Goal: Task Accomplishment & Management: Use online tool/utility

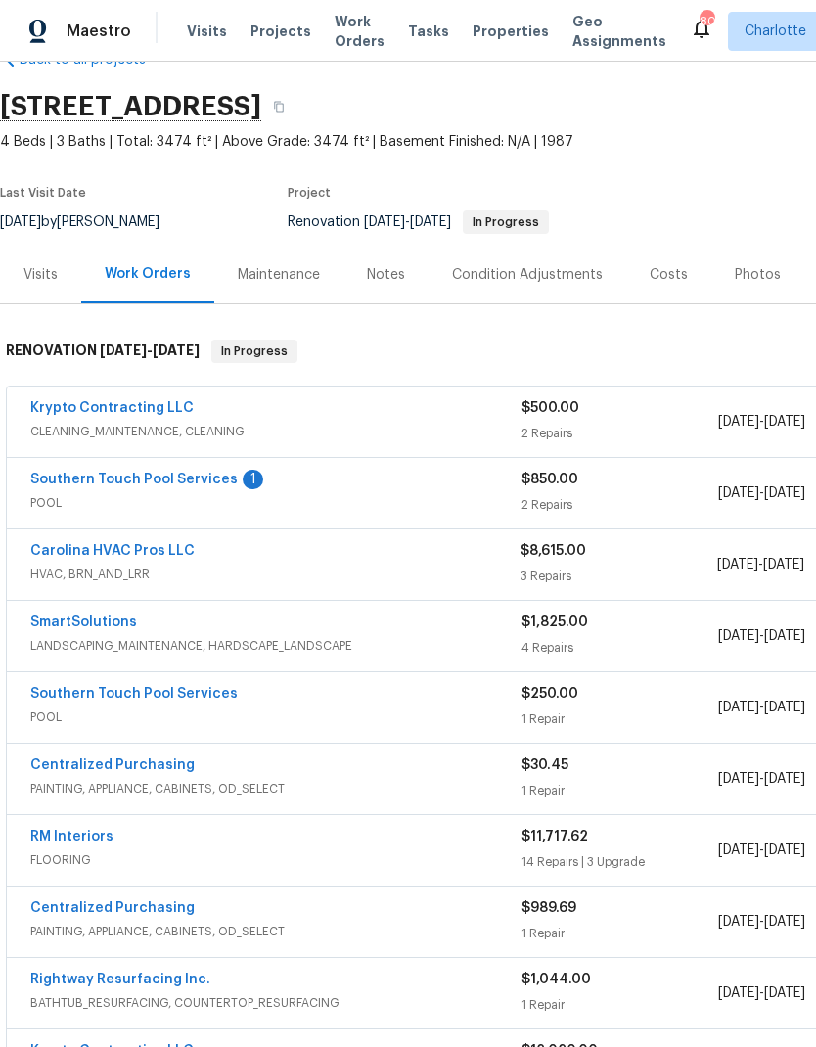
scroll to position [52, 0]
click at [95, 474] on link "Southern Touch Pool Services" at bounding box center [133, 479] width 207 height 14
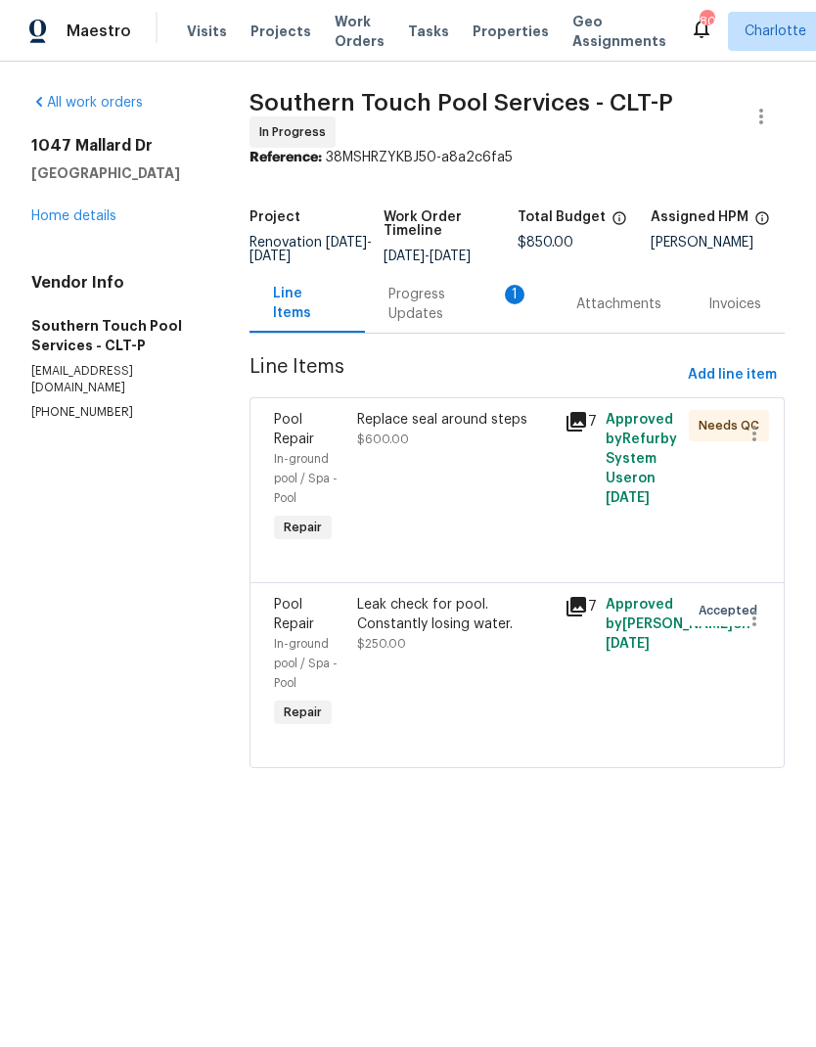
click at [458, 324] on div "Progress Updates 1" at bounding box center [458, 304] width 141 height 39
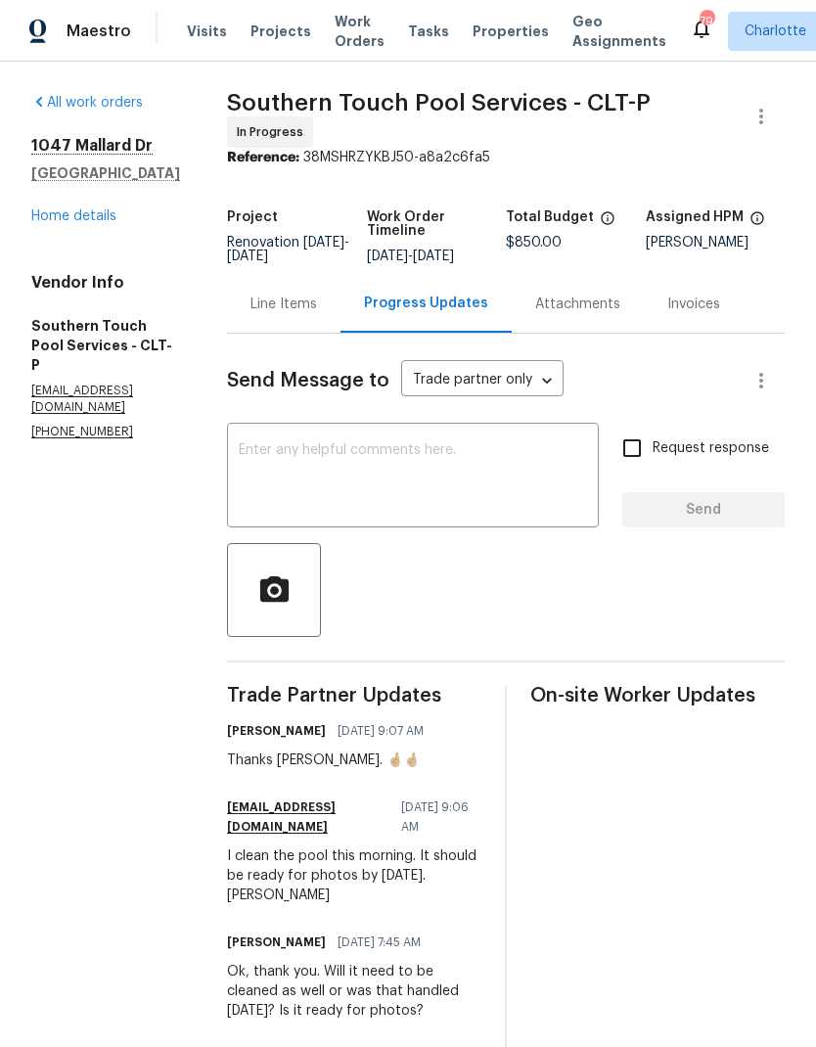
click at [45, 219] on link "Home details" at bounding box center [73, 216] width 85 height 14
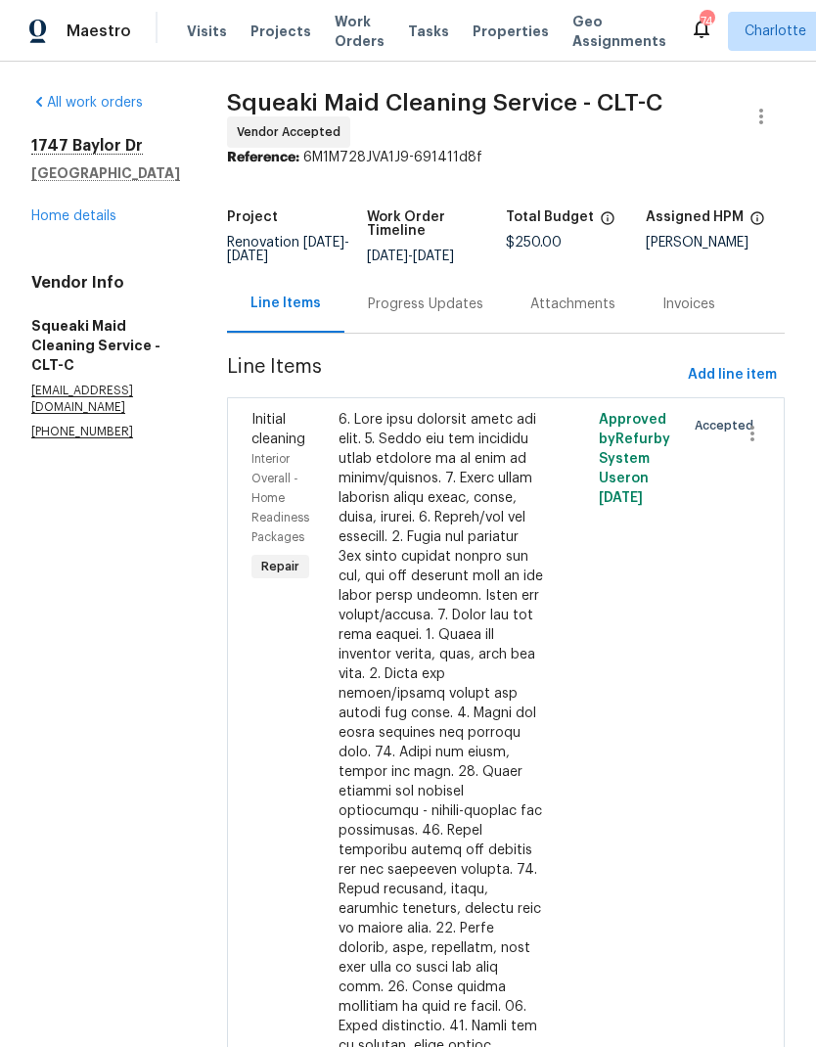
click at [502, 333] on div "Progress Updates" at bounding box center [425, 304] width 162 height 58
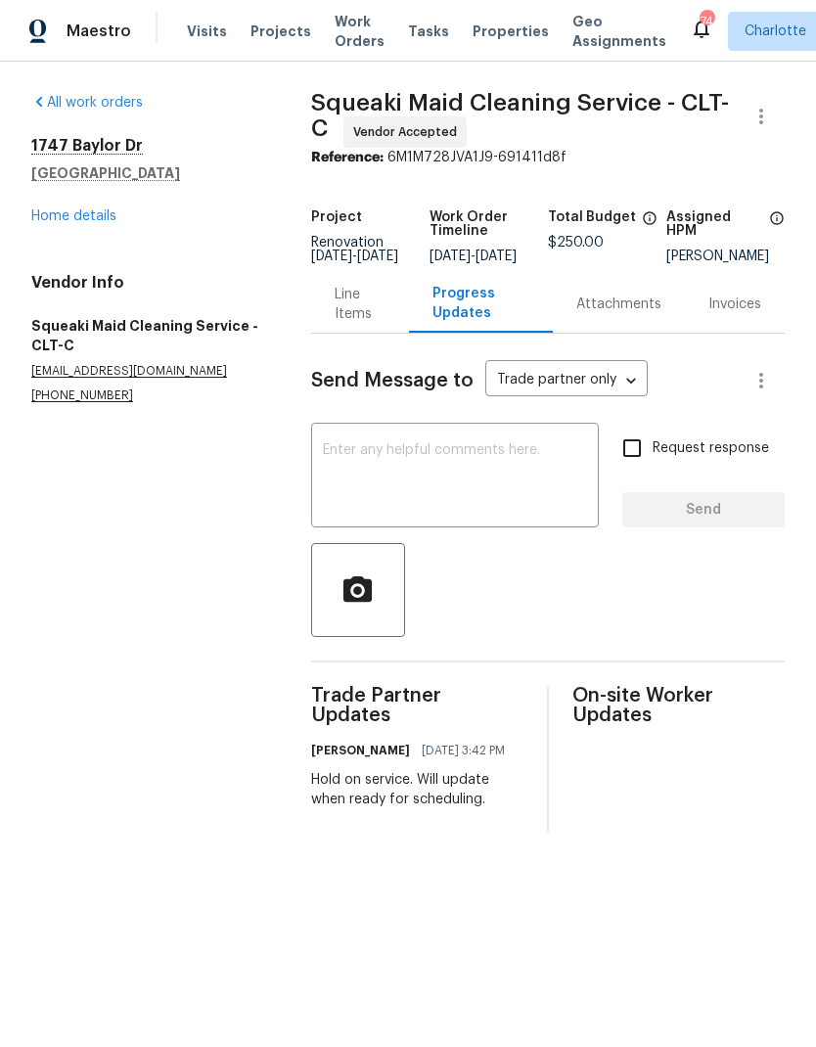
click at [499, 491] on textarea at bounding box center [455, 477] width 264 height 68
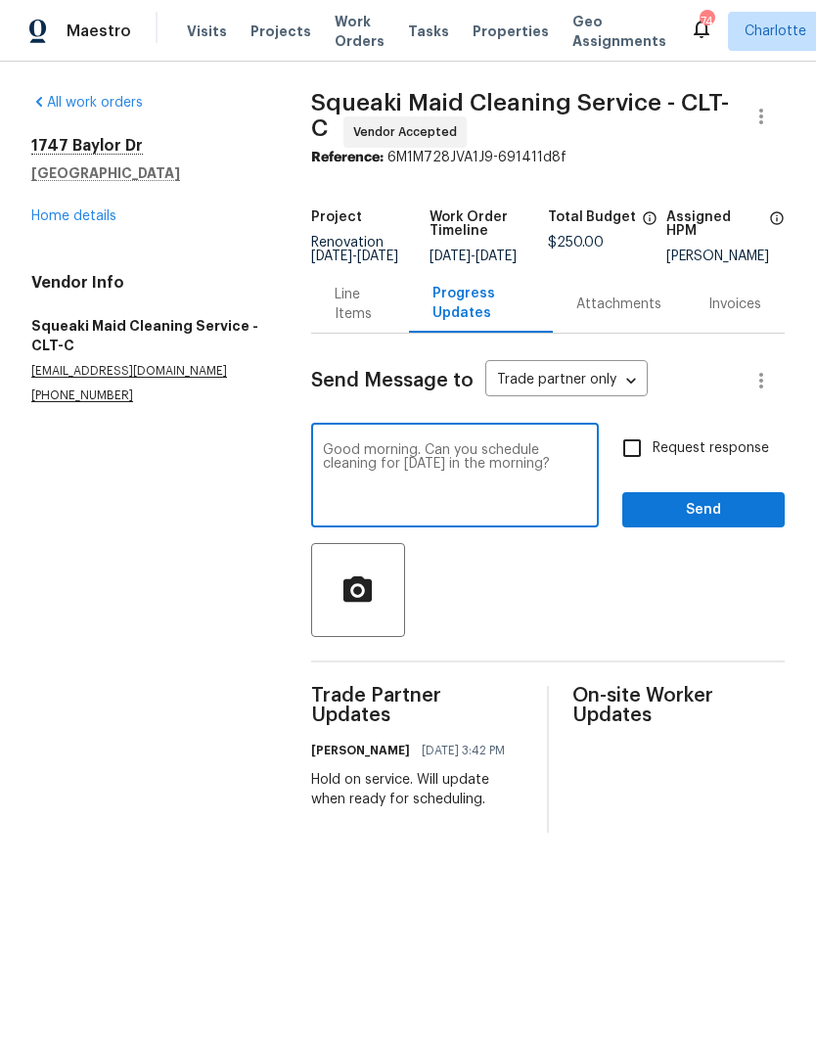
click at [480, 474] on textarea "Good morning. Can you schedule cleaning for Thursday, 9/4 in the morning?" at bounding box center [455, 477] width 264 height 68
click at [490, 475] on textarea "Good morning. Can you schedule cleaning for Thursday, 9/4 in the morning?" at bounding box center [455, 477] width 264 height 68
click at [487, 508] on textarea "Good morning. Can you schedule cleaning for Thursday, 9/4, in the morning?" at bounding box center [455, 477] width 264 height 68
type textarea "Good morning. Can you schedule cleaning for Thursday, 9/4, in the morning? Plea…"
click at [633, 464] on input "Request response" at bounding box center [631, 448] width 41 height 41
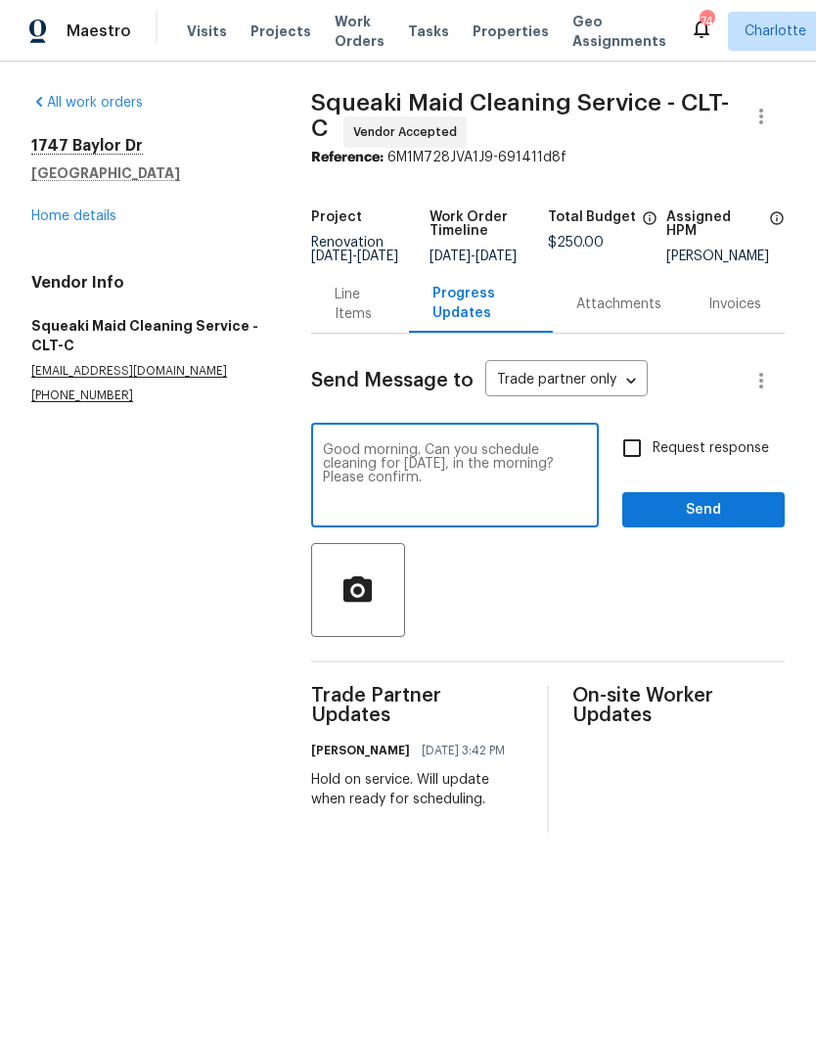
checkbox input "true"
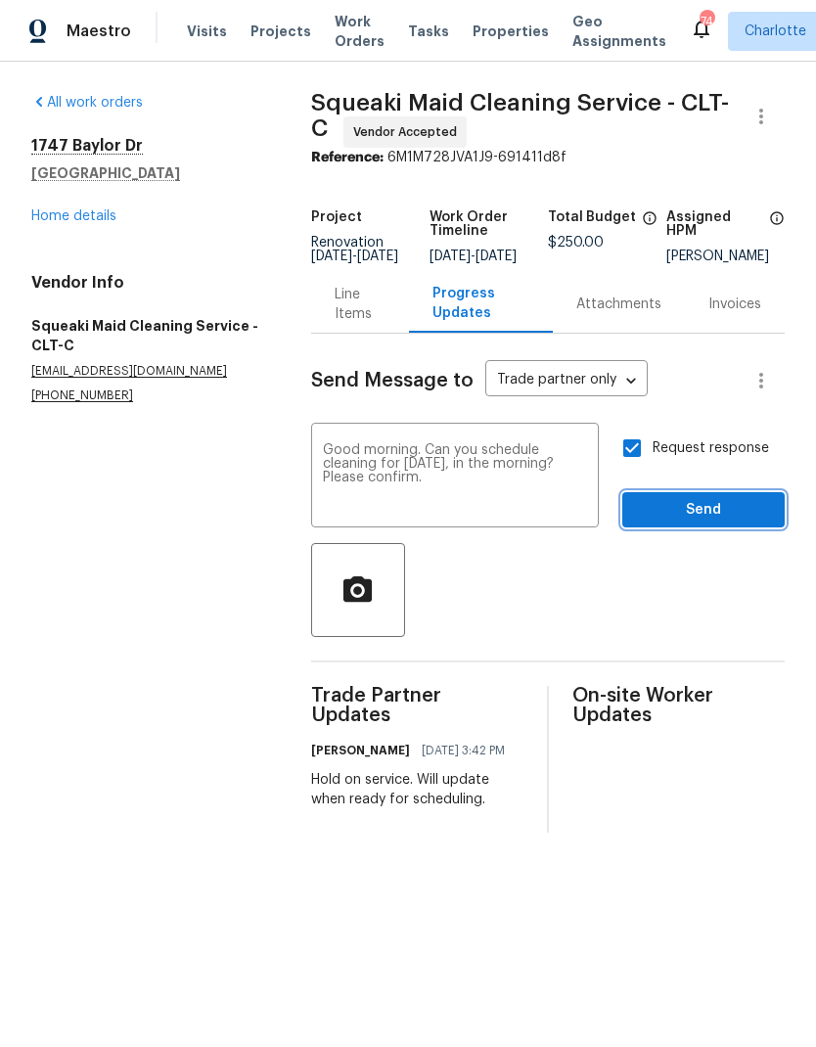
click at [764, 516] on span "Send" at bounding box center [703, 510] width 131 height 24
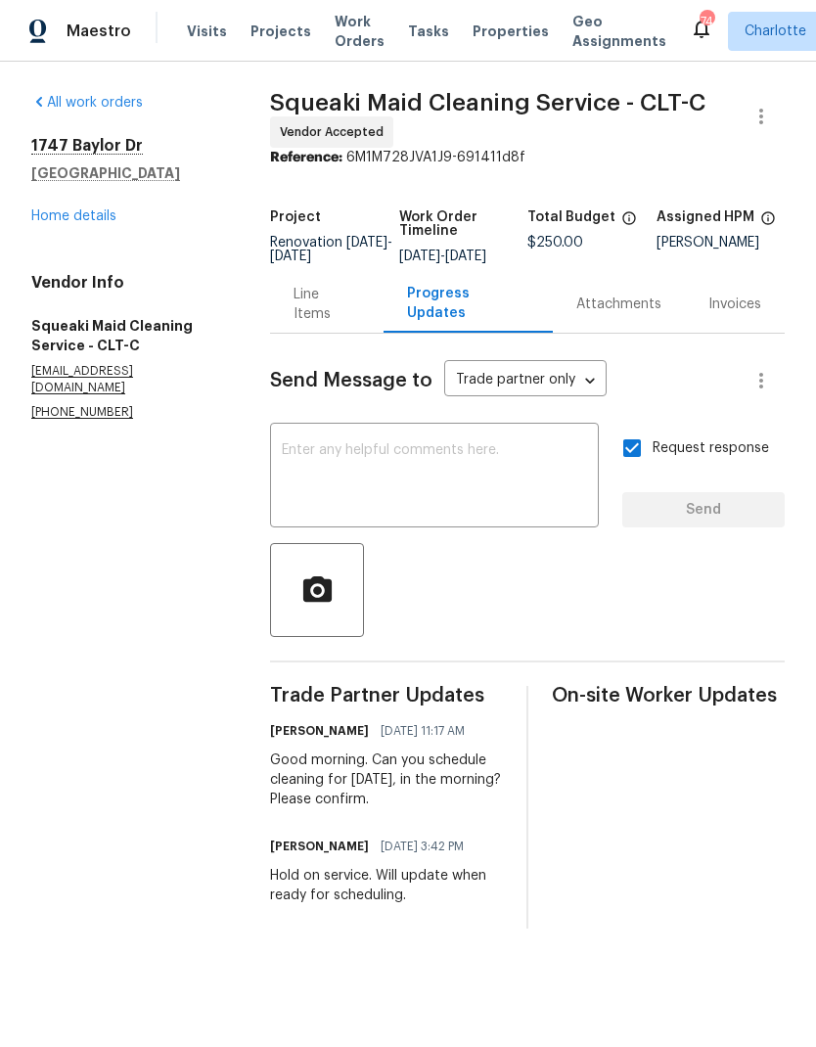
click at [51, 216] on link "Home details" at bounding box center [73, 216] width 85 height 14
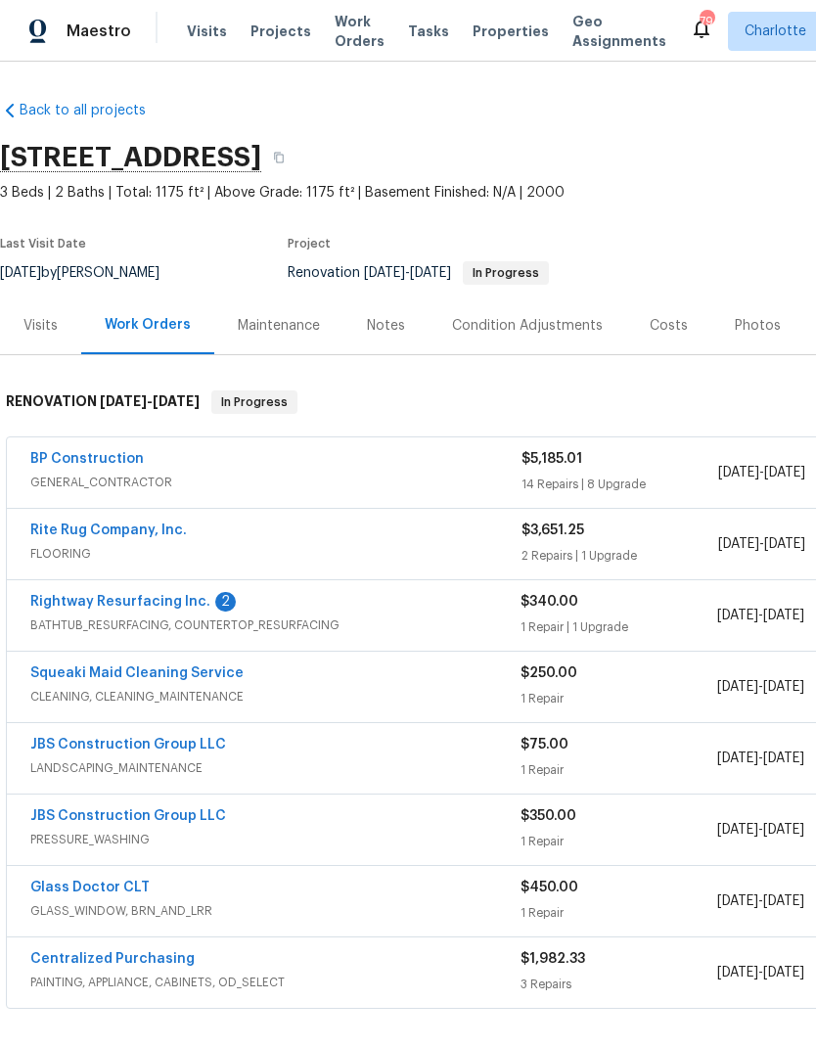
click at [116, 601] on link "Rightway Resurfacing Inc." at bounding box center [120, 602] width 180 height 14
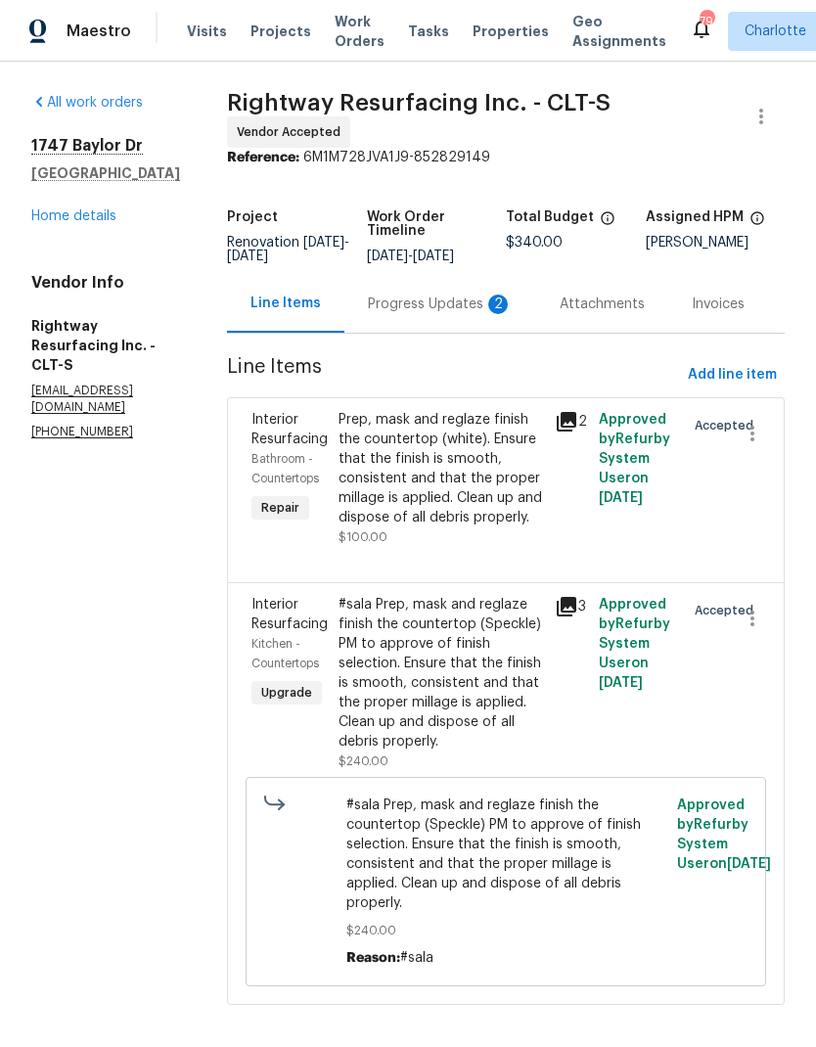
click at [433, 314] on div "Progress Updates 2" at bounding box center [440, 304] width 145 height 20
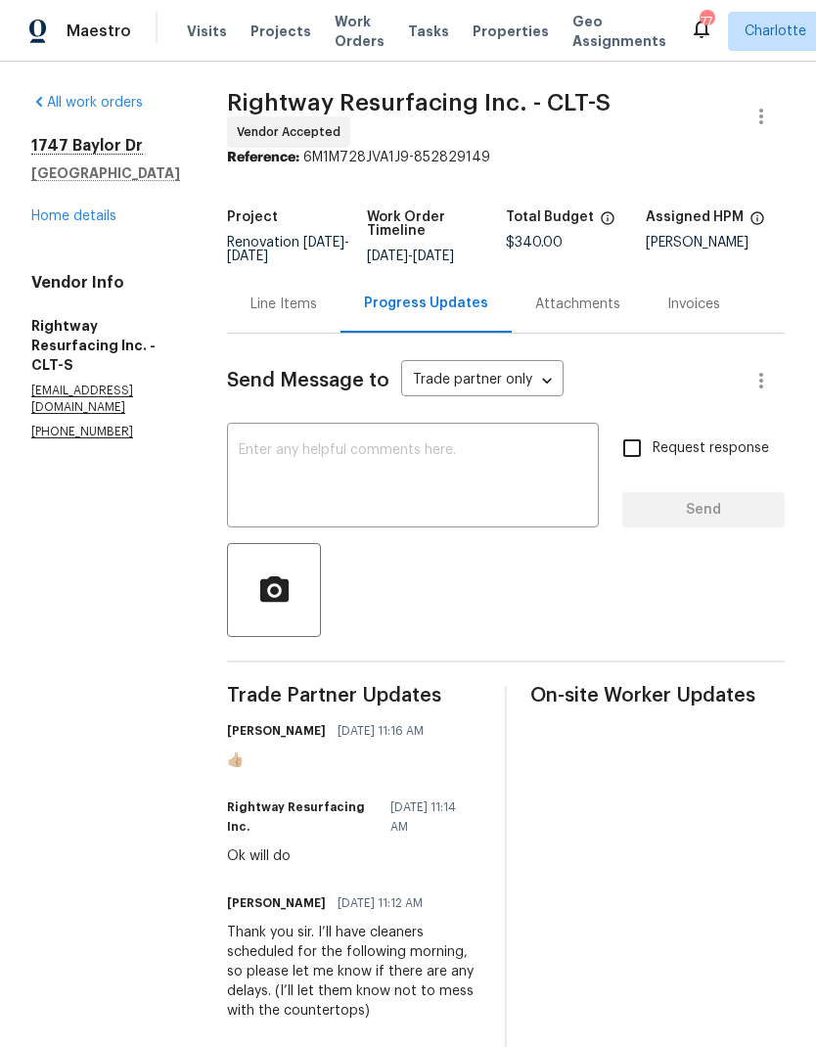
click at [58, 219] on link "Home details" at bounding box center [73, 216] width 85 height 14
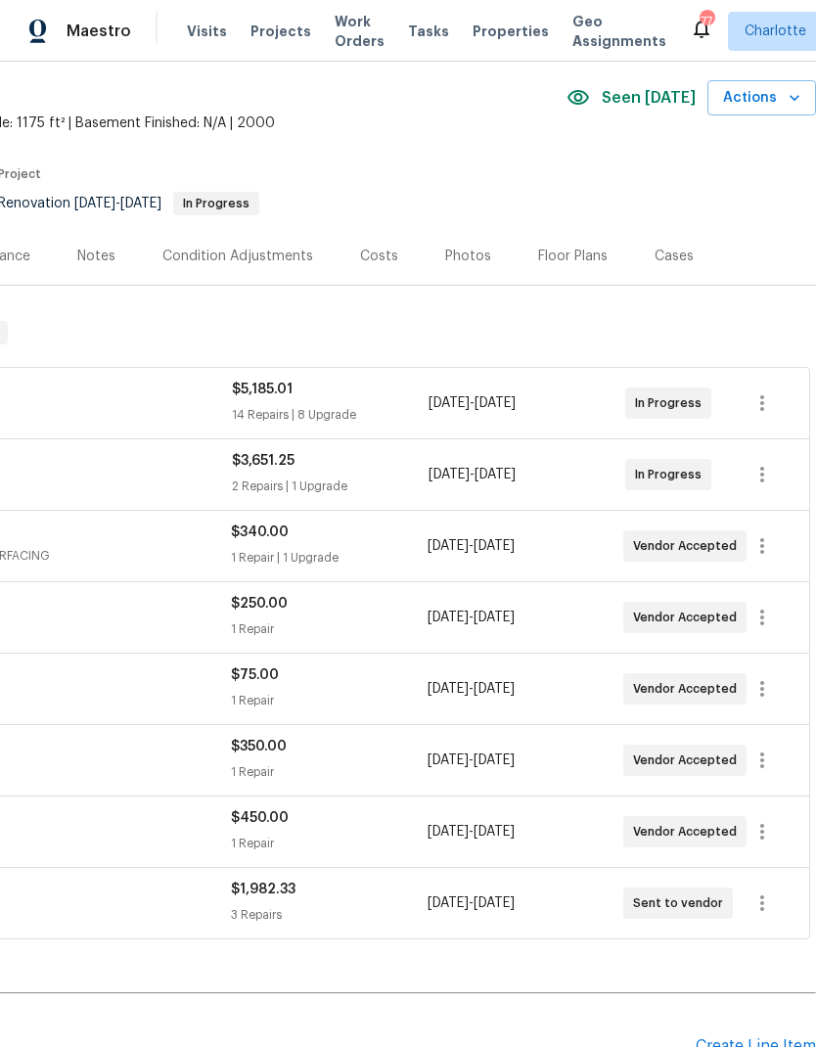
scroll to position [70, 290]
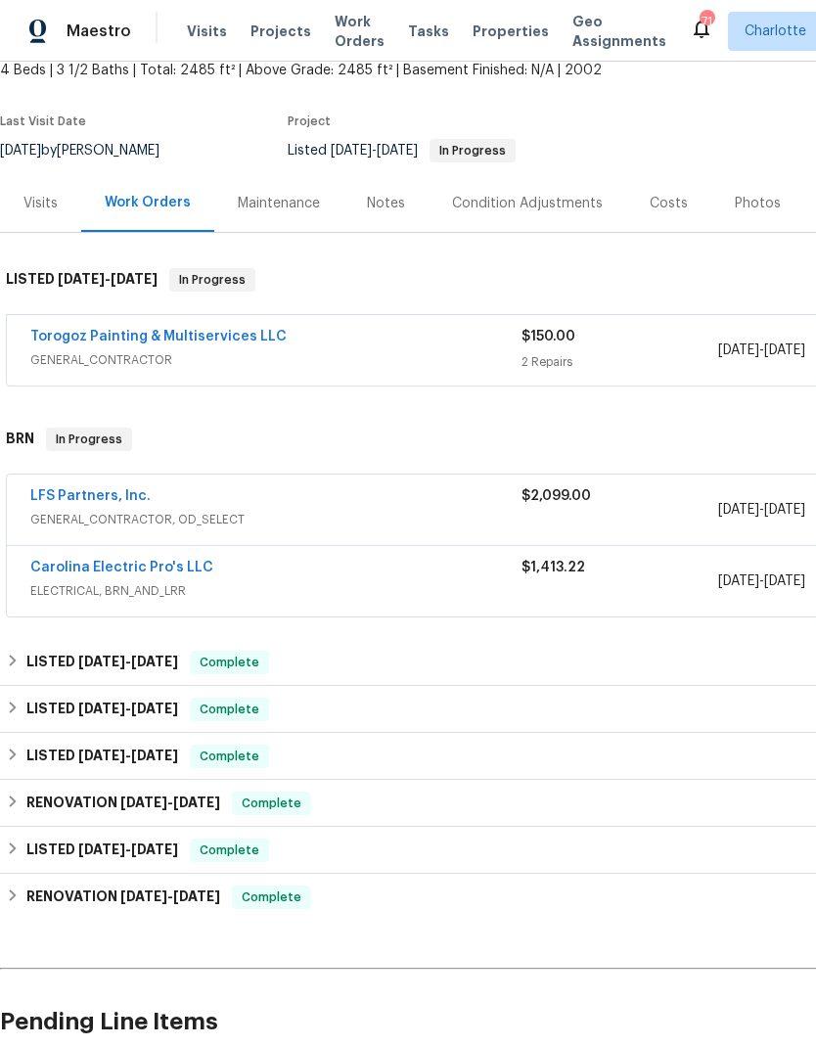
scroll to position [123, 0]
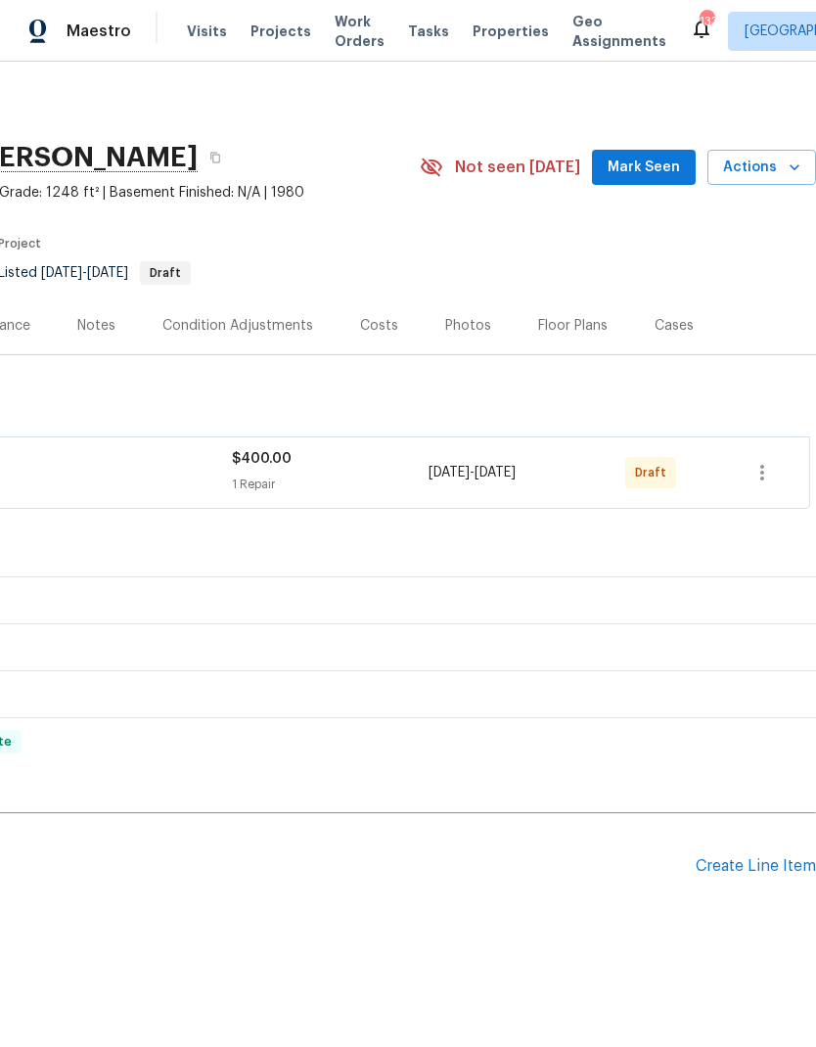
scroll to position [0, 290]
click at [773, 478] on icon "button" at bounding box center [761, 472] width 23 height 23
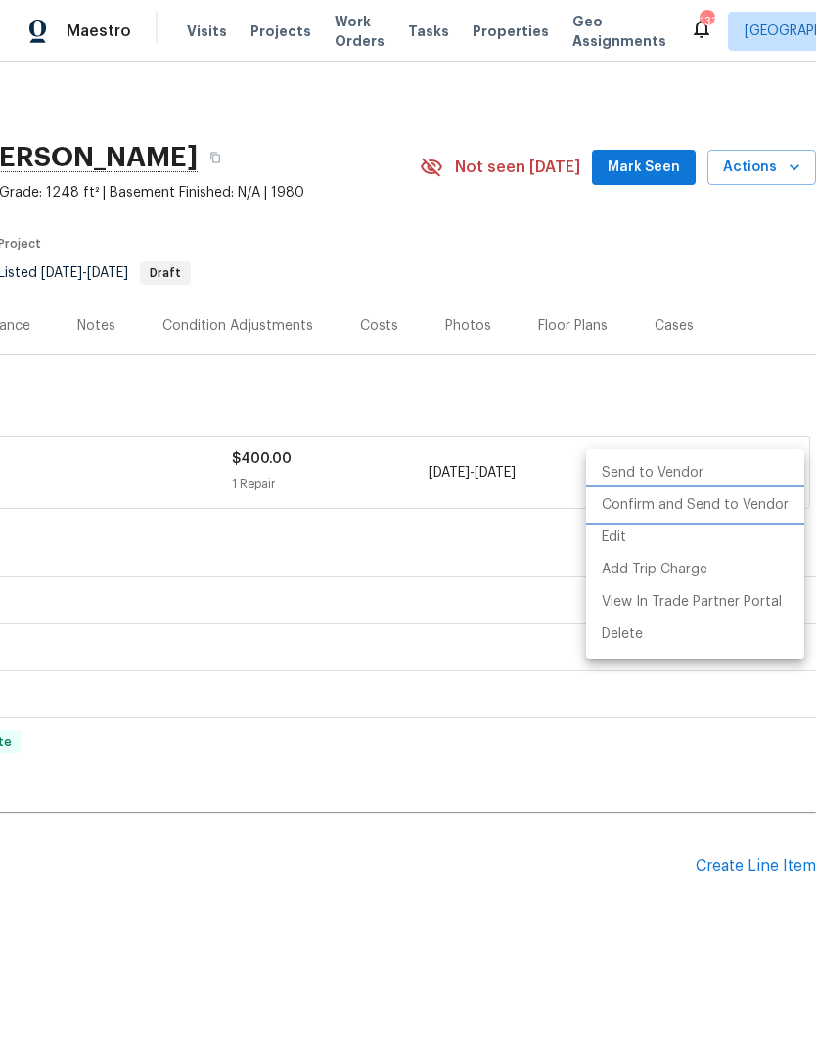
click at [773, 516] on li "Confirm and Send to Vendor" at bounding box center [695, 505] width 218 height 32
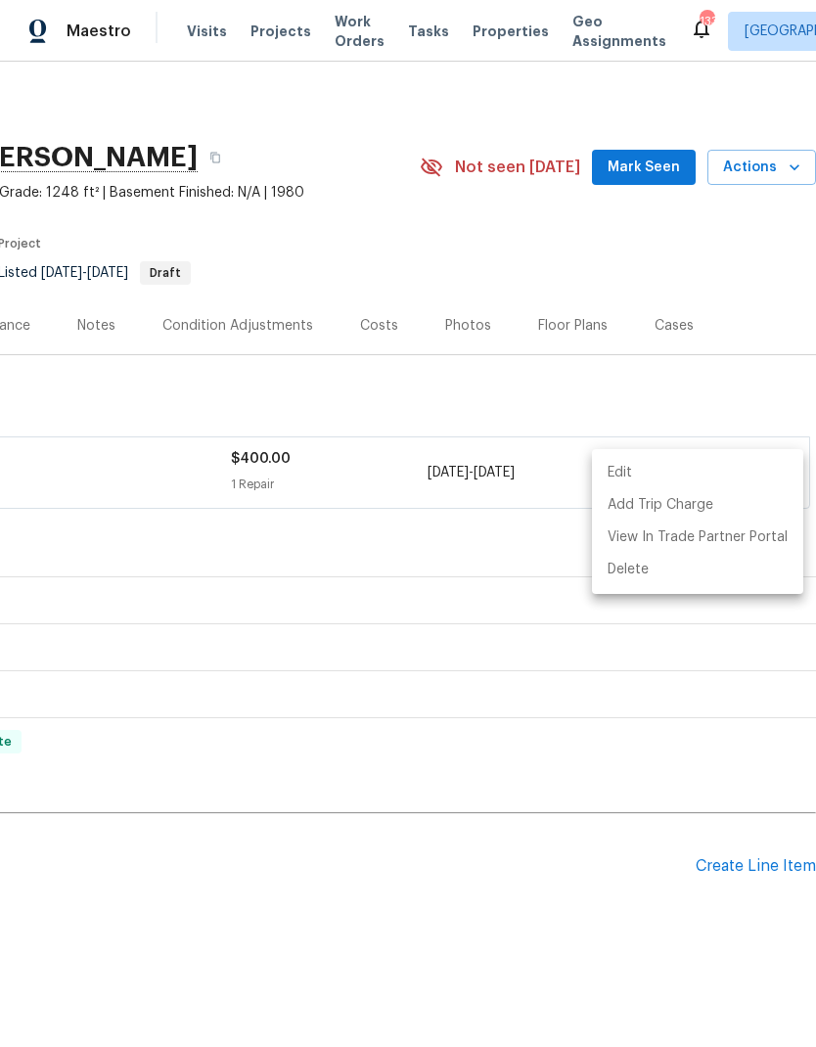
click at [673, 180] on div at bounding box center [408, 523] width 816 height 1047
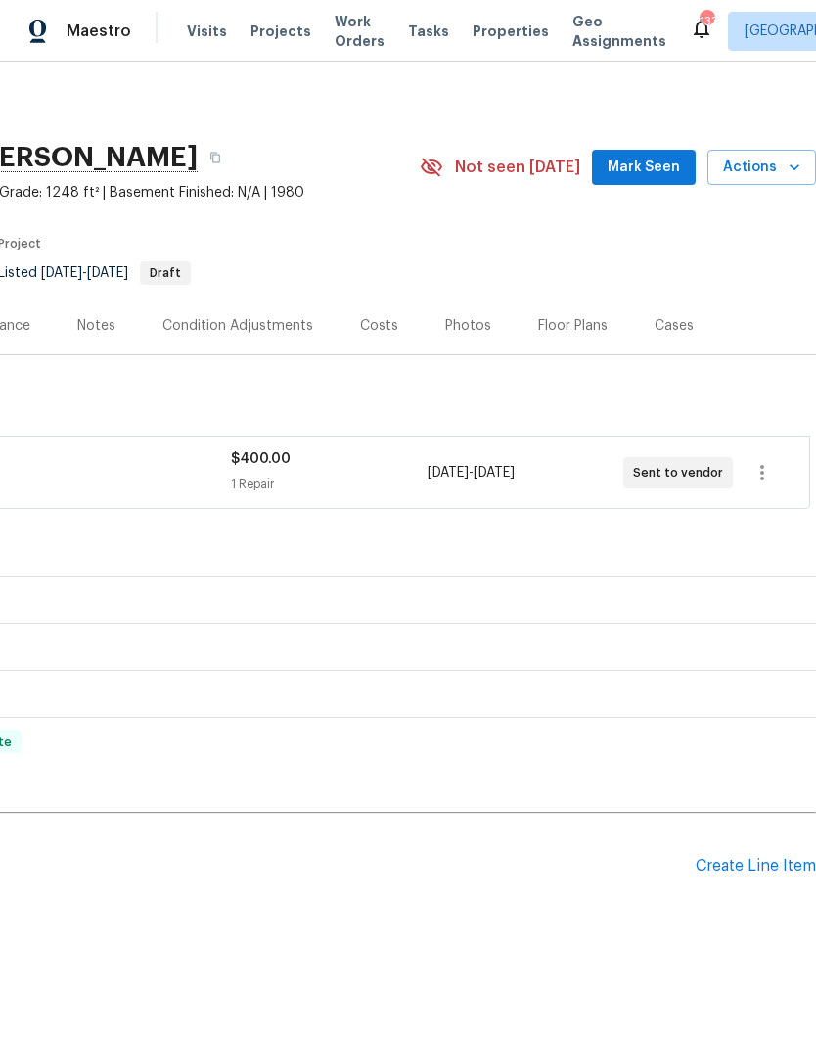
click at [652, 170] on span "Mark Seen" at bounding box center [644, 168] width 72 height 24
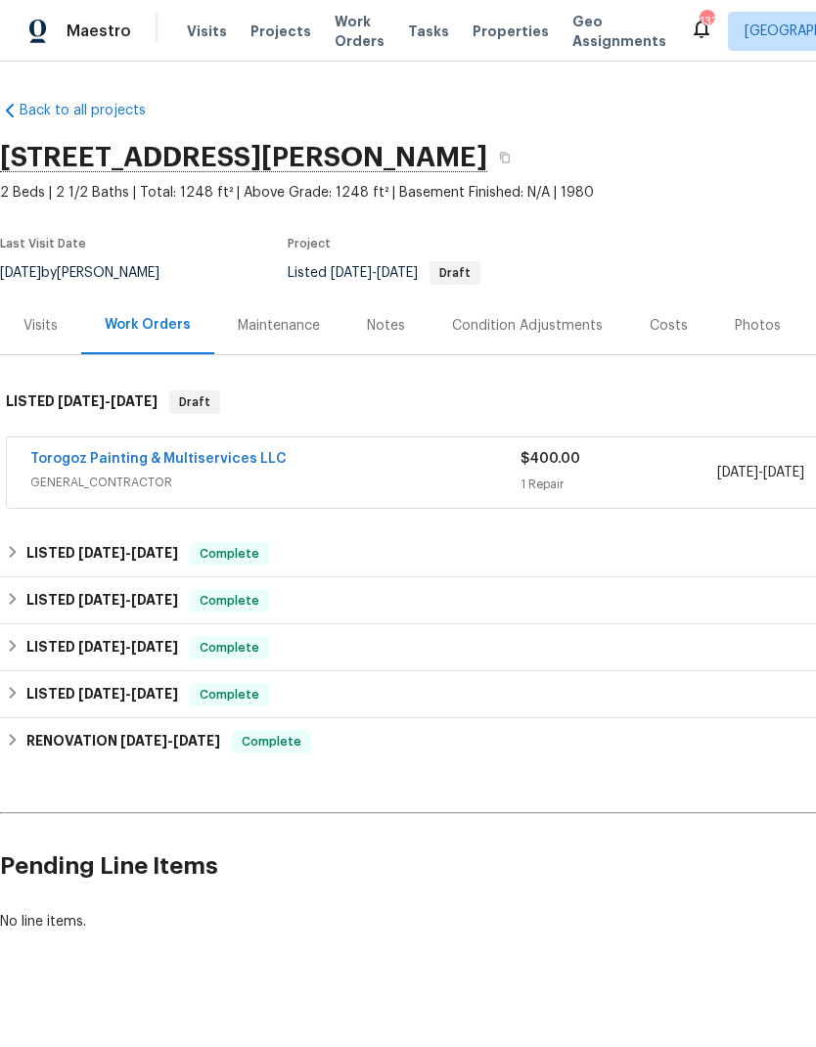
scroll to position [0, 0]
click at [43, 464] on link "Torogoz Painting & Multiservices LLC" at bounding box center [158, 459] width 256 height 14
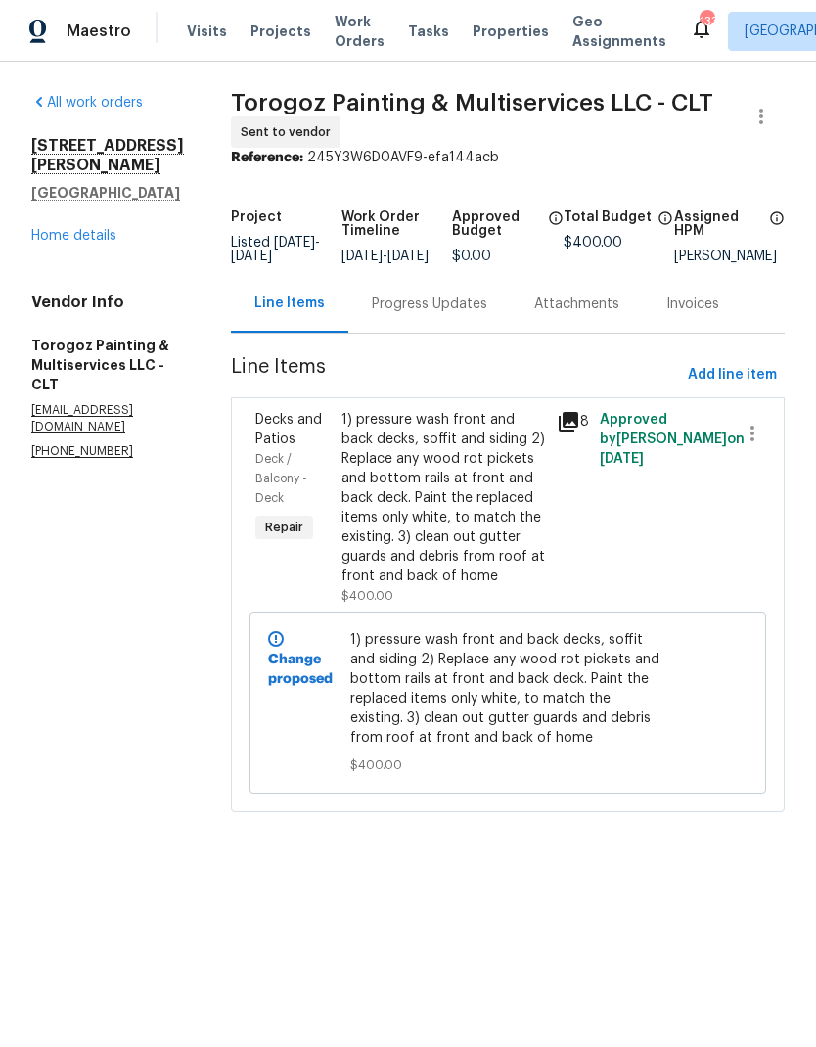
click at [471, 314] on div "Progress Updates" at bounding box center [429, 304] width 115 height 20
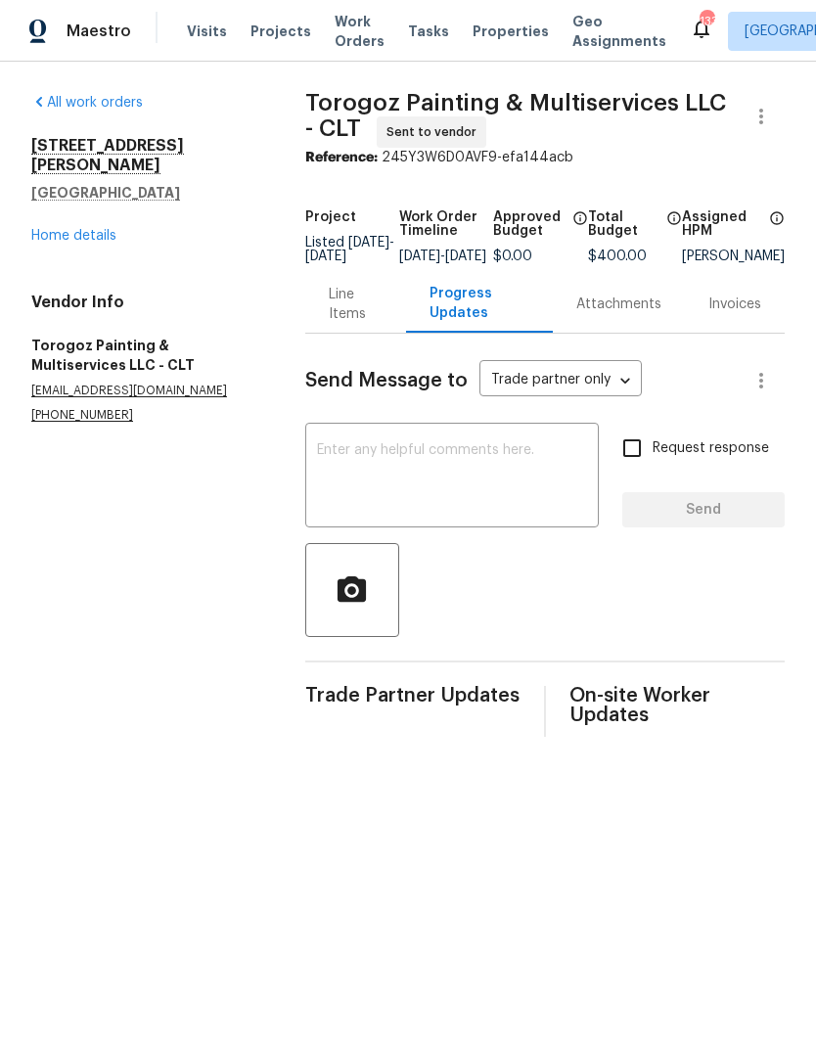
click at [490, 504] on textarea at bounding box center [452, 477] width 270 height 68
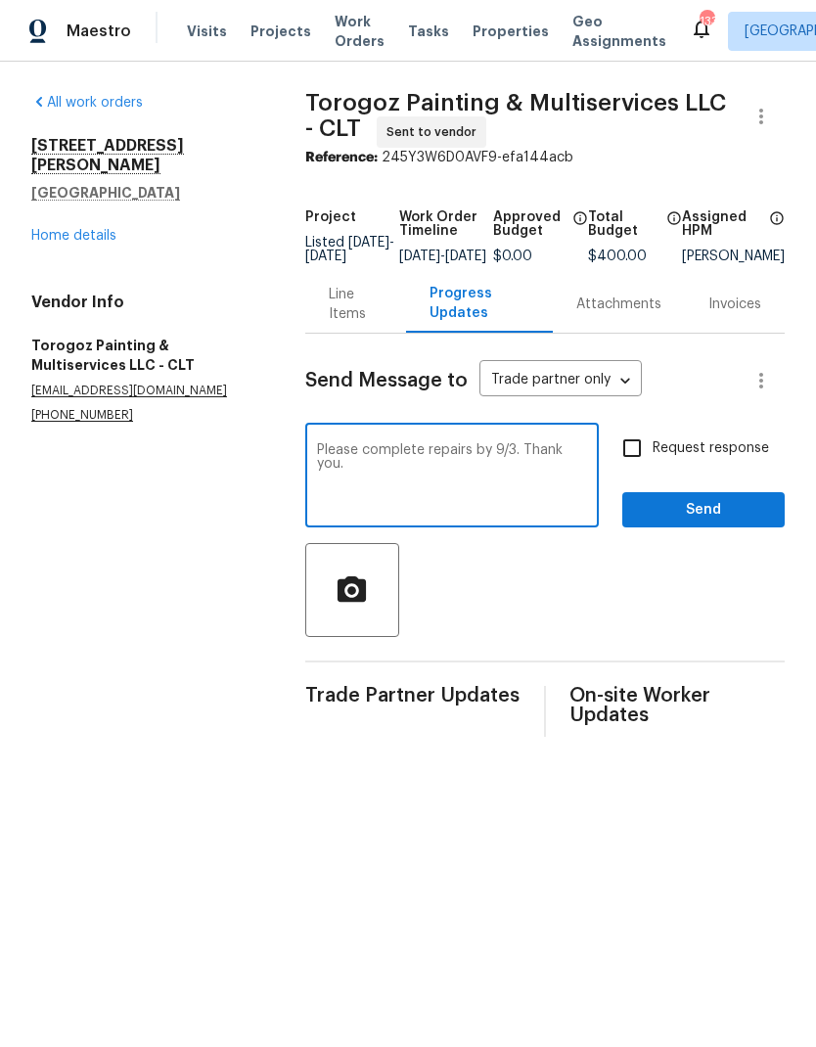
type textarea "Please complete repairs by 9/3. Thank you."
click at [624, 469] on input "Request response" at bounding box center [631, 448] width 41 height 41
checkbox input "true"
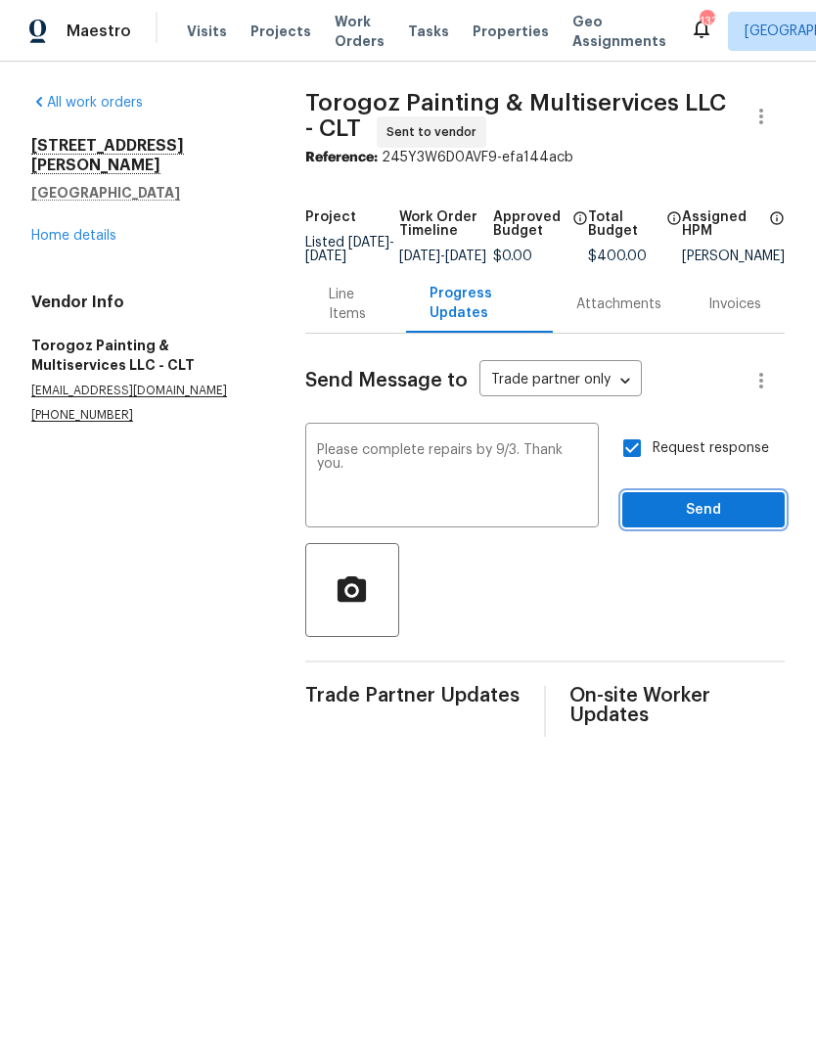
click at [759, 517] on span "Send" at bounding box center [703, 510] width 131 height 24
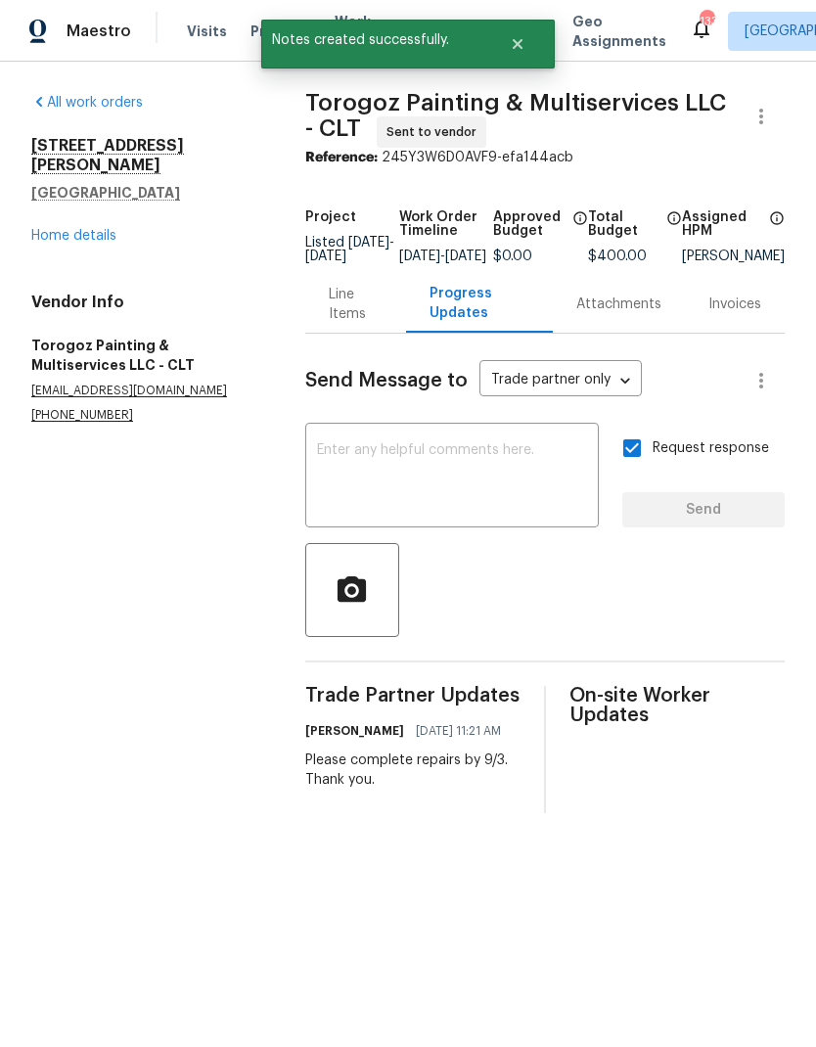
click at [51, 229] on link "Home details" at bounding box center [73, 236] width 85 height 14
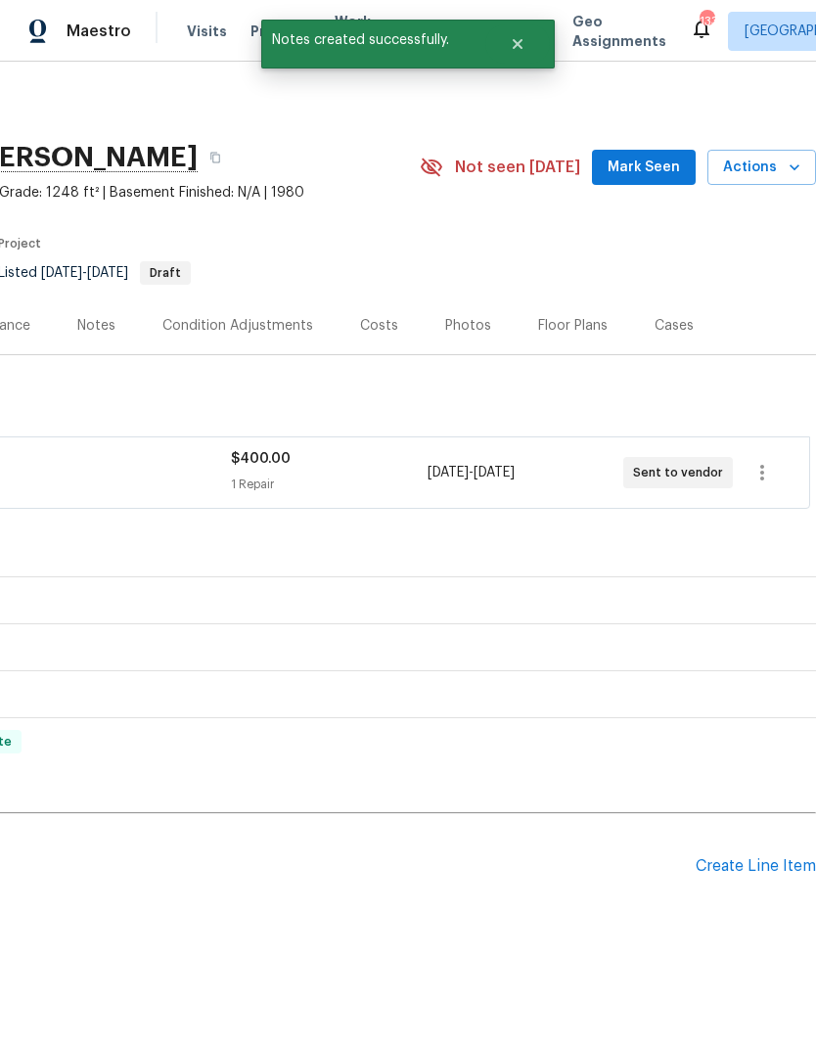
scroll to position [0, 290]
click at [655, 170] on span "Mark Seen" at bounding box center [644, 168] width 72 height 24
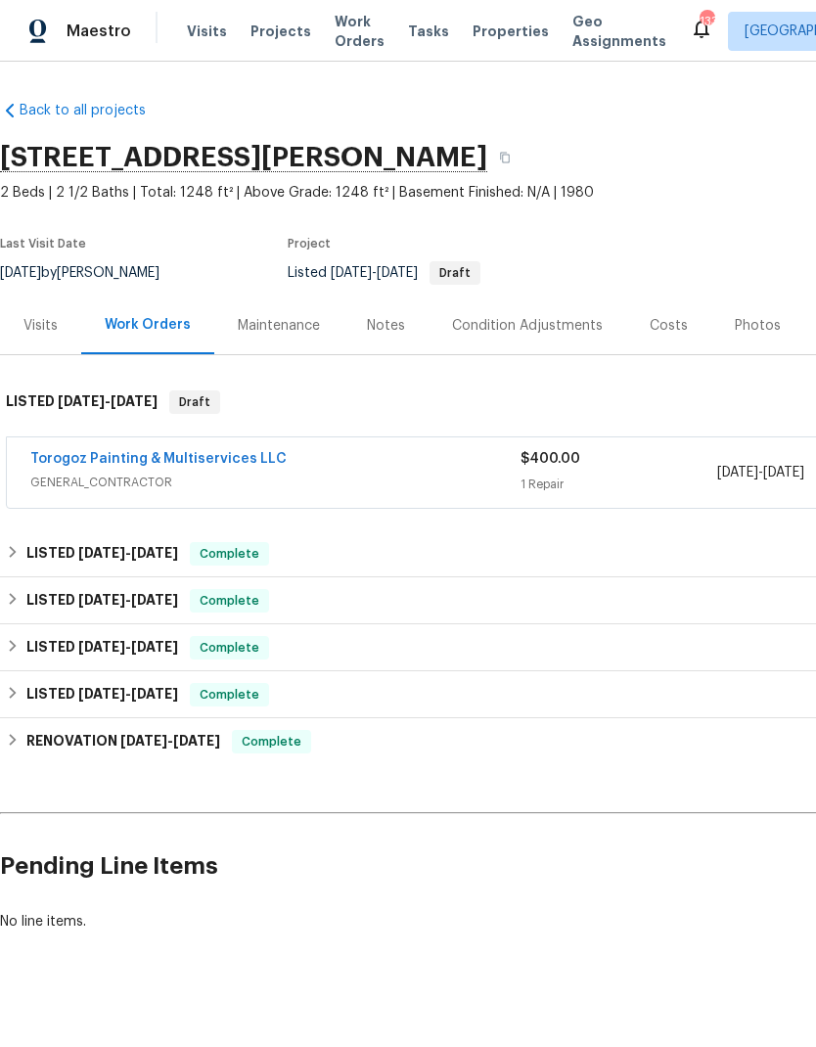
scroll to position [0, 0]
click at [395, 323] on div "Notes" at bounding box center [386, 326] width 38 height 20
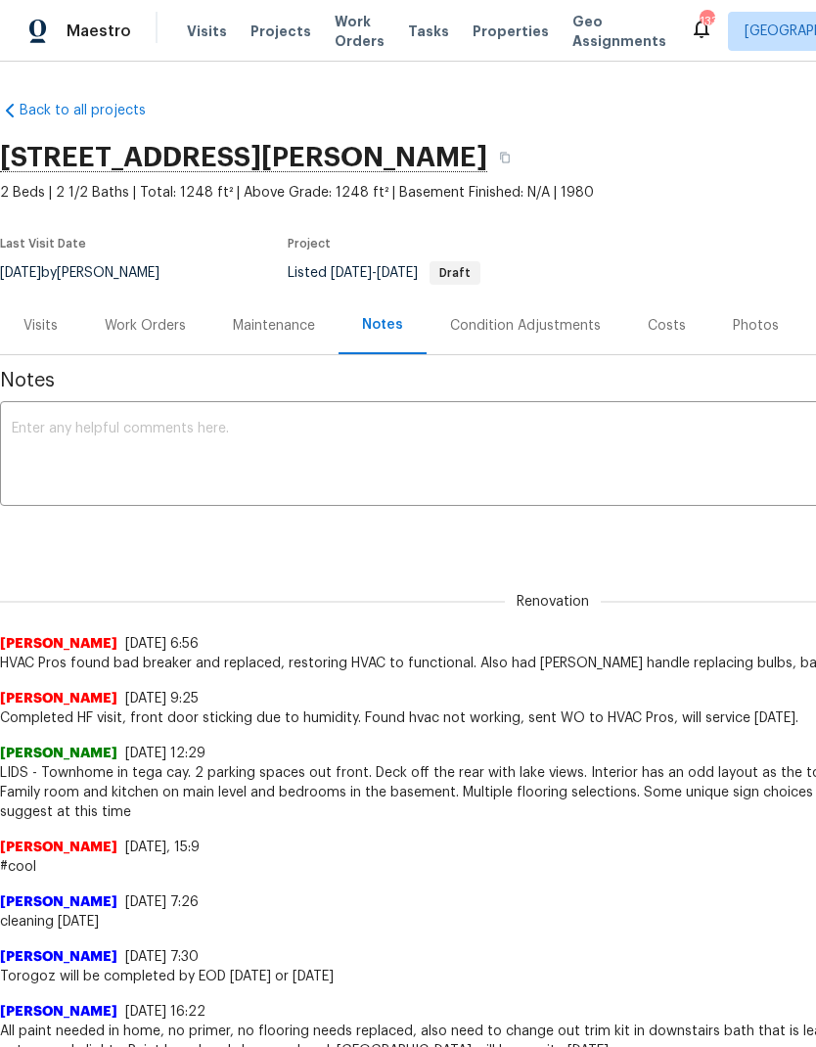
click at [63, 434] on textarea at bounding box center [553, 456] width 1082 height 68
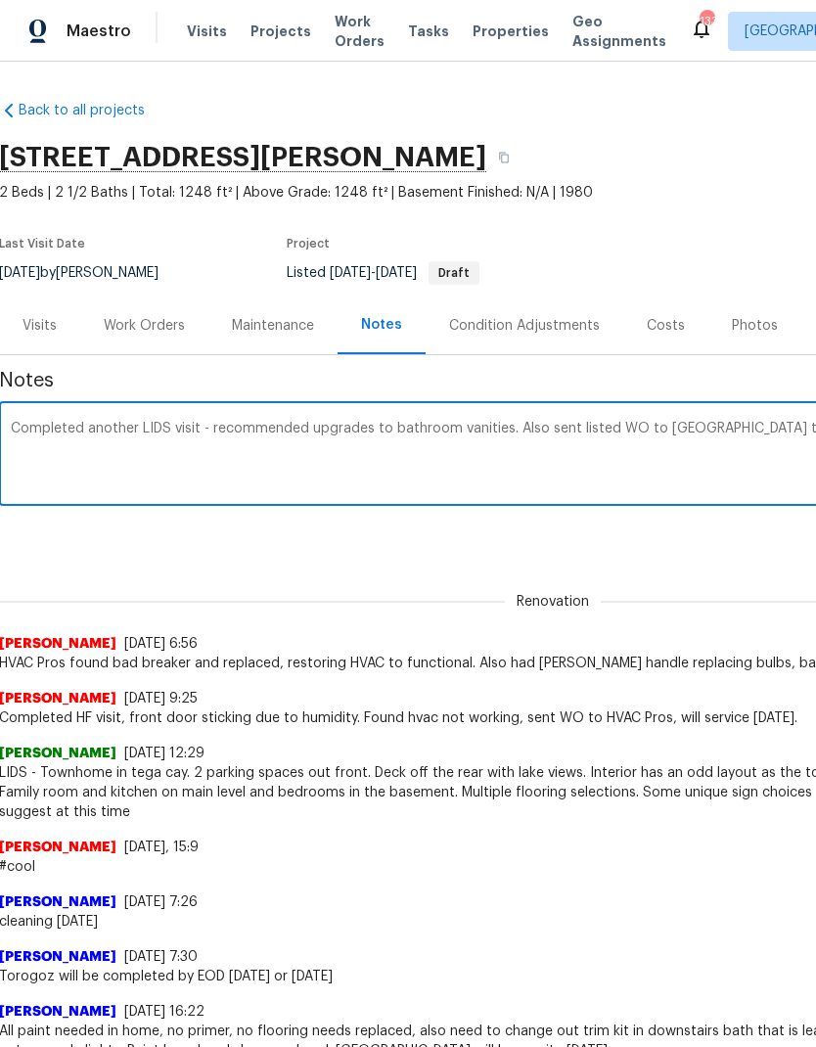
scroll to position [0, 290]
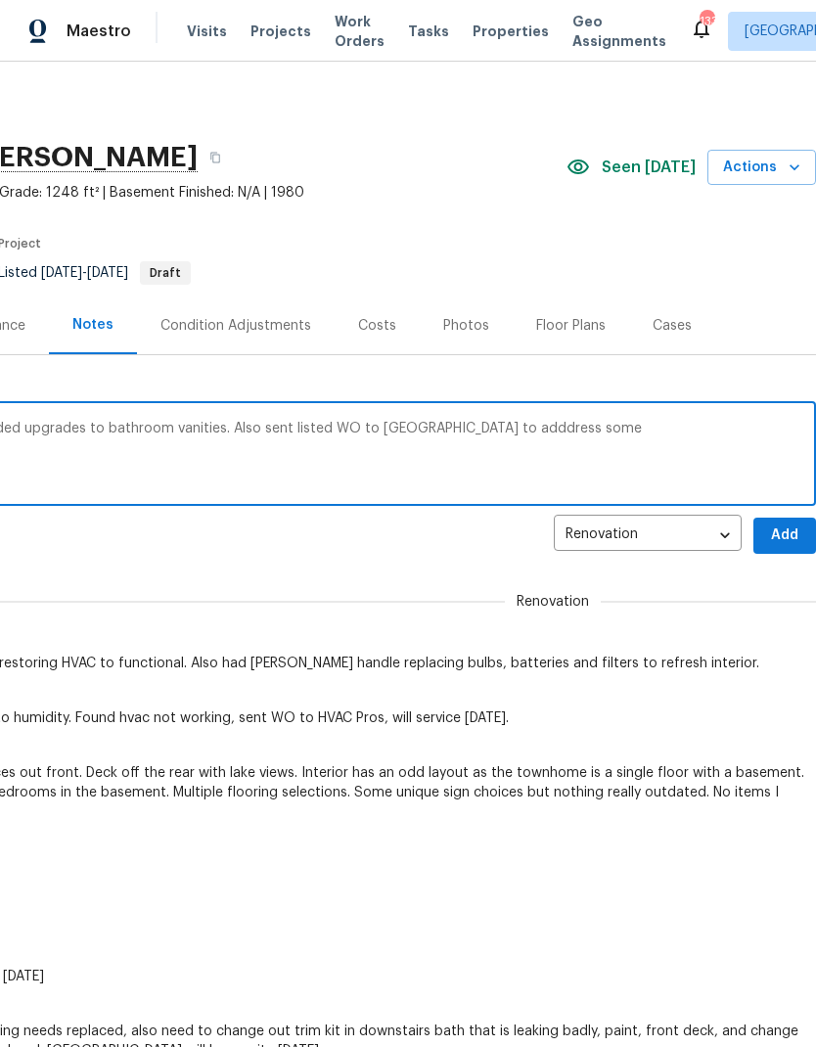
click at [477, 427] on textarea "Completed another LIDS visit - recommended upgrades to bathroom vanities. Also …" at bounding box center [263, 456] width 1082 height 68
click at [606, 438] on textarea "Completed another LIDS visit - recommended upgrades to bathroom vanities. Also …" at bounding box center [263, 456] width 1082 height 68
type textarea "Completed another LIDS visit - recommended upgrades to bathroom vanities. Also …"
click at [791, 529] on span "Add" at bounding box center [784, 535] width 31 height 24
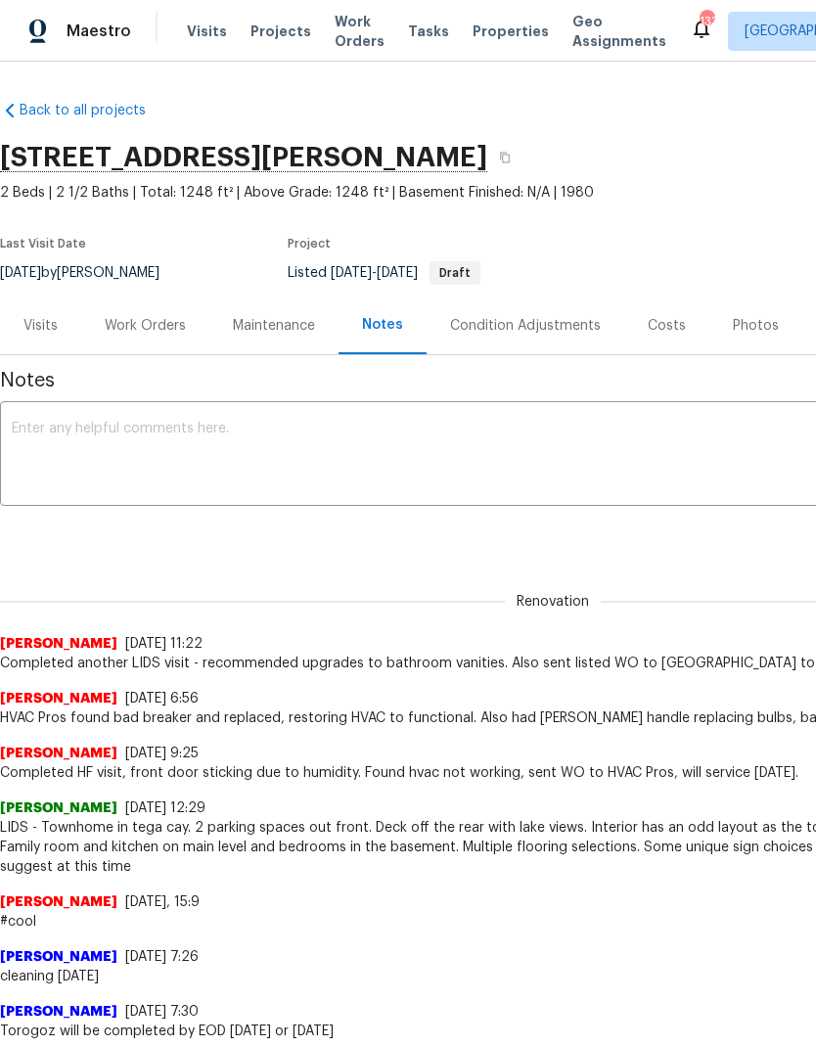
scroll to position [0, 0]
